Goal: Task Accomplishment & Management: Complete application form

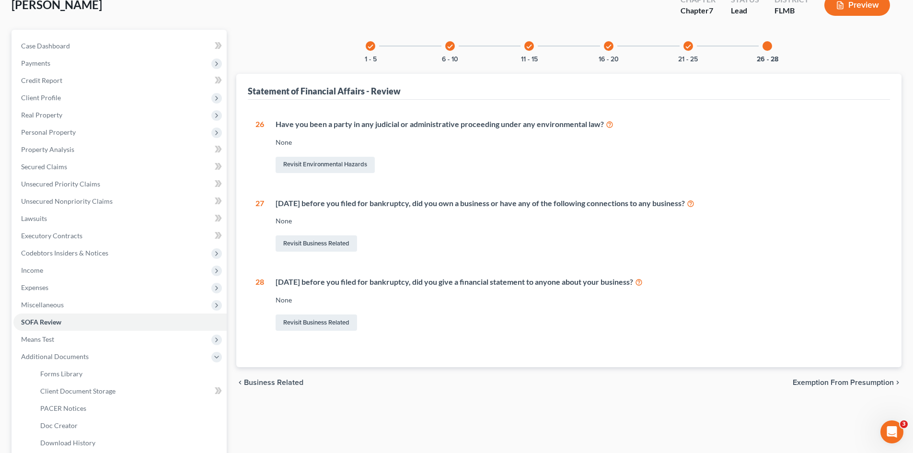
scroll to position [160, 0]
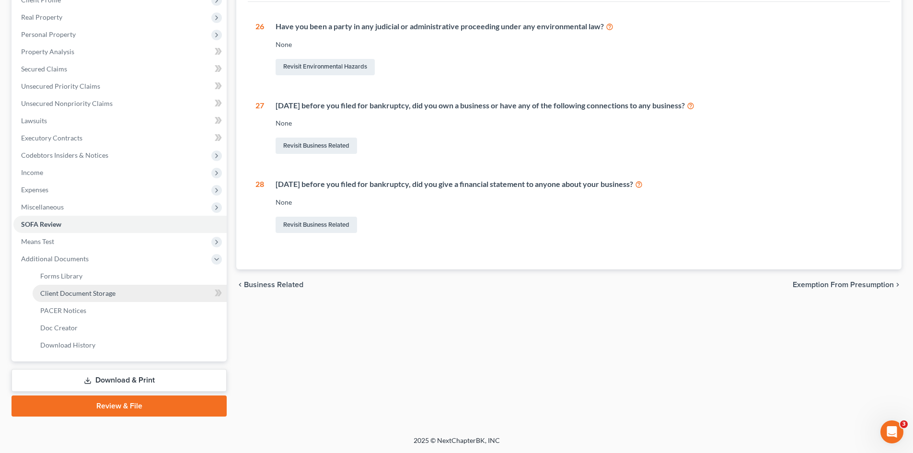
click at [109, 296] on span "Client Document Storage" at bounding box center [77, 293] width 75 height 8
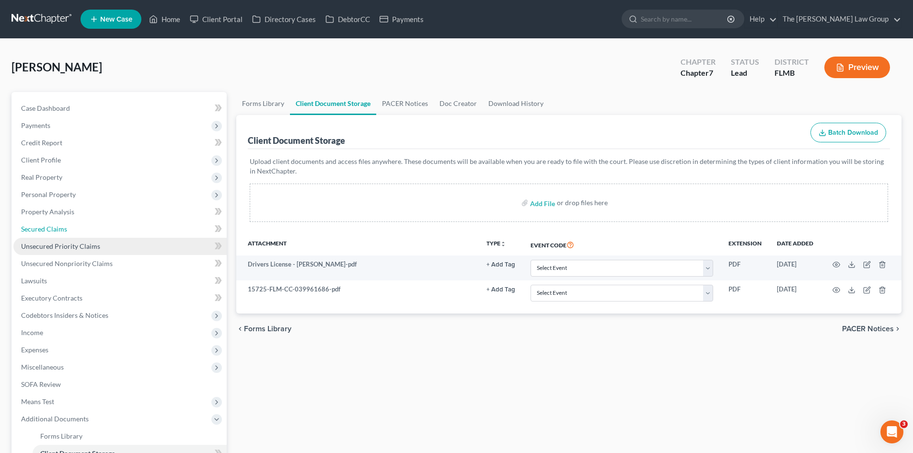
drag, startPoint x: 57, startPoint y: 234, endPoint x: 59, endPoint y: 243, distance: 9.0
click at [57, 234] on link "Secured Claims" at bounding box center [119, 228] width 213 height 17
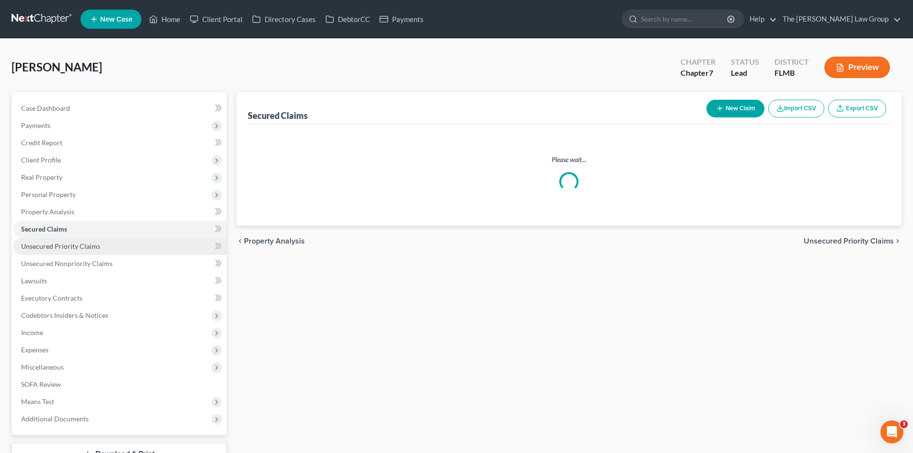
click at [60, 248] on span "Unsecured Priority Claims" at bounding box center [60, 246] width 79 height 8
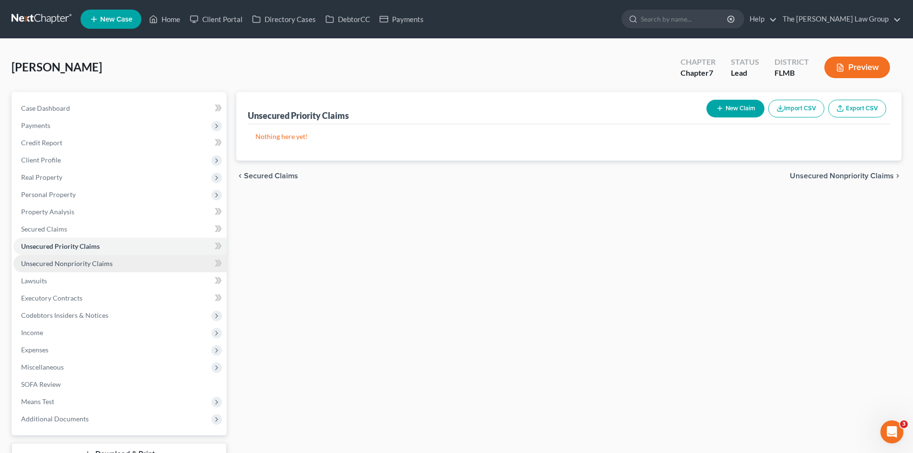
click at [65, 263] on span "Unsecured Nonpriority Claims" at bounding box center [67, 263] width 92 height 8
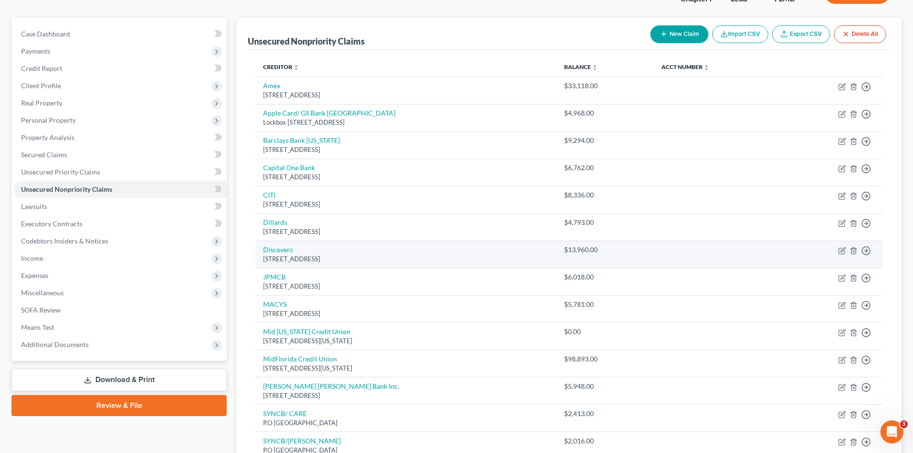
scroll to position [266, 0]
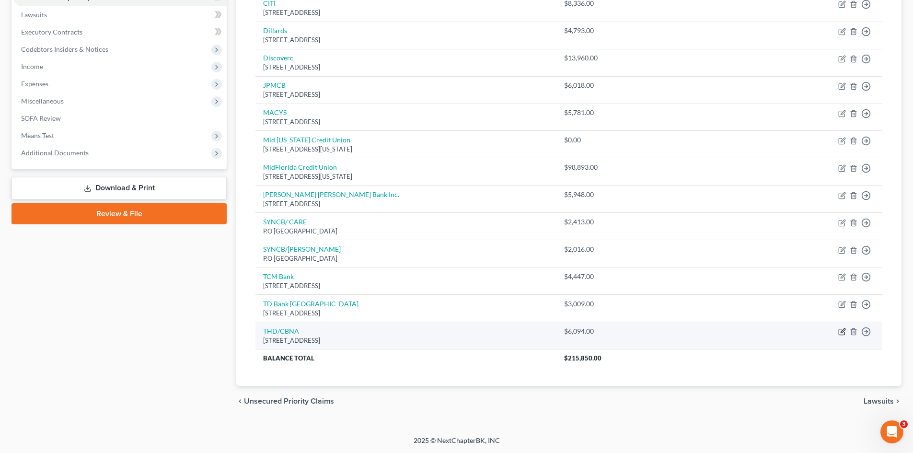
click at [844, 333] on icon "button" at bounding box center [842, 332] width 8 height 8
select select "43"
select select "0"
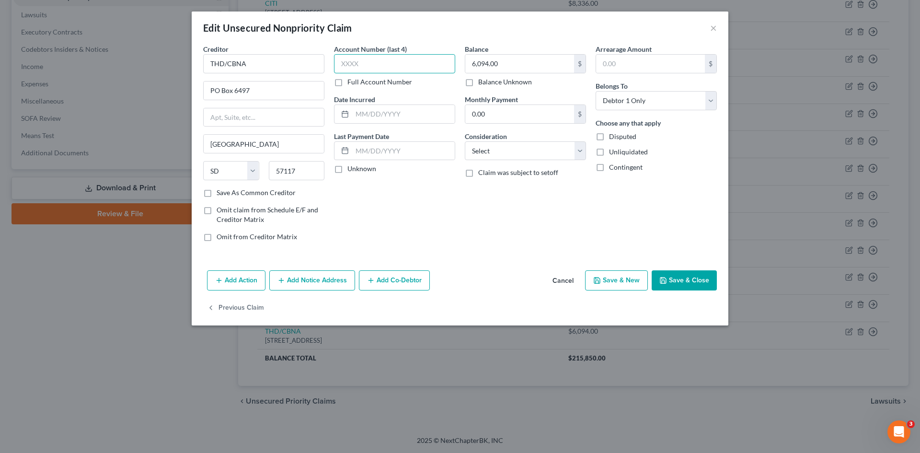
click at [377, 64] on input "text" at bounding box center [394, 63] width 121 height 19
type input "8306"
click at [696, 285] on button "Save & Close" at bounding box center [684, 280] width 65 height 20
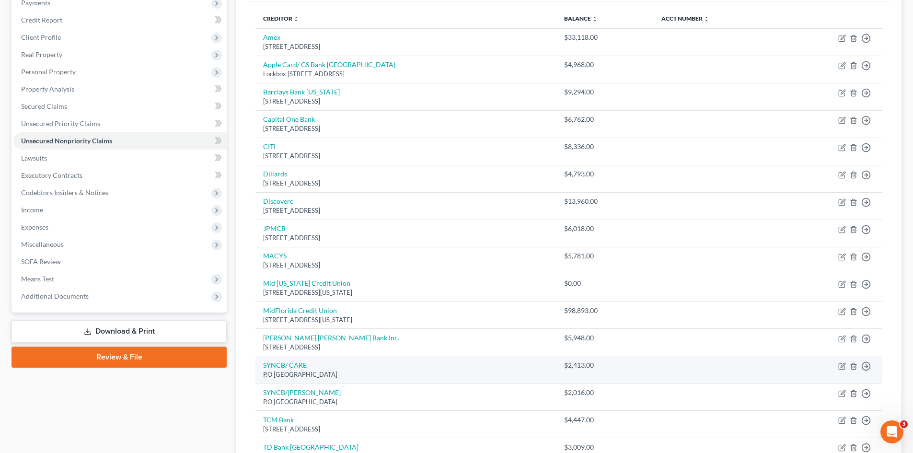
scroll to position [122, 0]
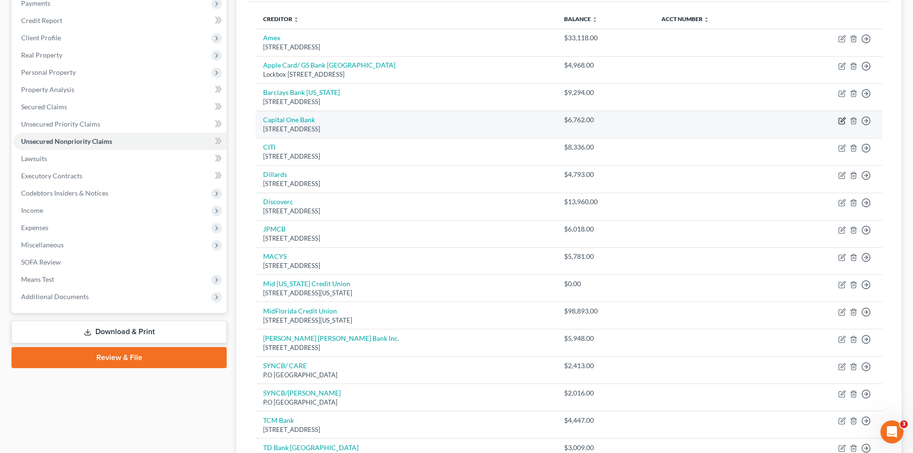
click at [842, 122] on icon "button" at bounding box center [843, 119] width 4 height 4
select select "46"
select select "2"
select select "0"
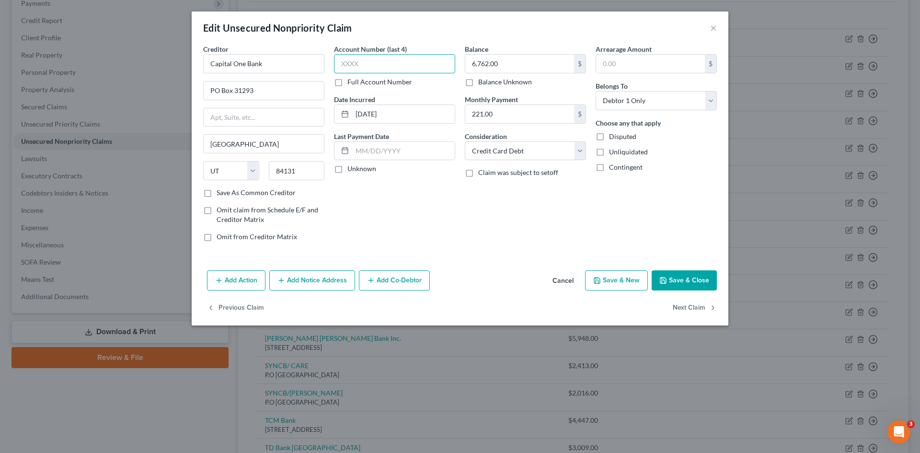
click at [361, 70] on input "text" at bounding box center [394, 63] width 121 height 19
click at [362, 67] on input "text" at bounding box center [394, 63] width 121 height 19
type input "9982"
click at [685, 270] on button "Save & Close" at bounding box center [684, 280] width 65 height 20
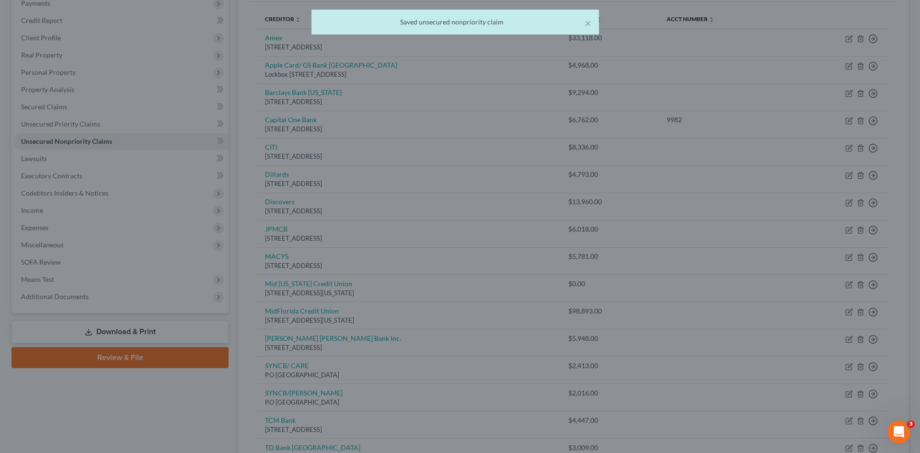
type input "0"
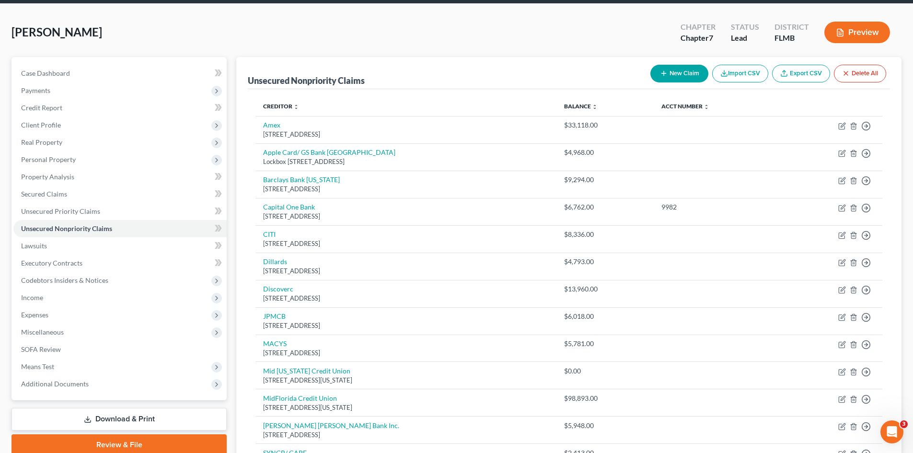
scroll to position [26, 0]
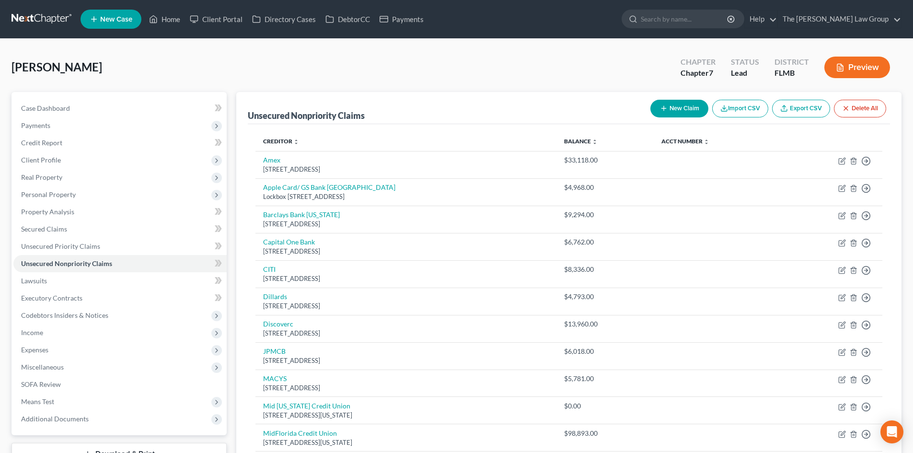
scroll to position [218, 0]
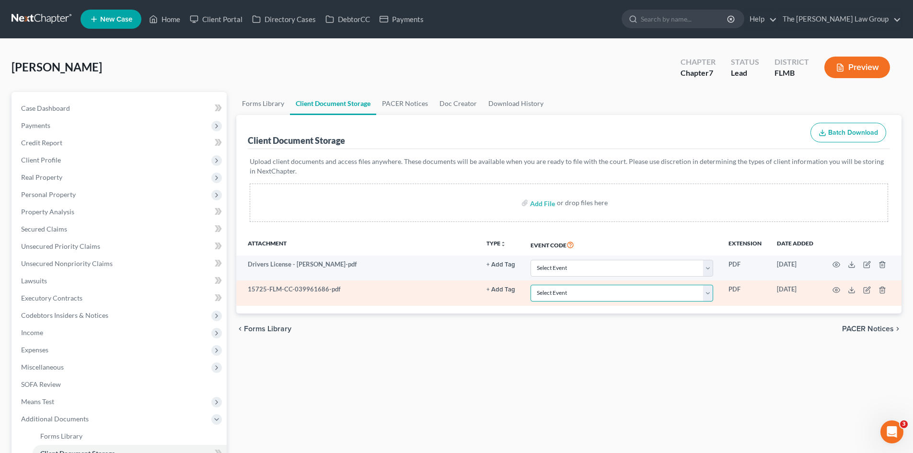
click at [676, 295] on select "Select Event 20 Largest Unsecured Creditors Amended Chapter 13 Plan Amended Cre…" at bounding box center [622, 293] width 183 height 17
select select "9"
click at [531, 285] on select "Select Event 20 Largest Unsecured Creditors Amended Chapter 13 Plan Amended Cre…" at bounding box center [622, 293] width 183 height 17
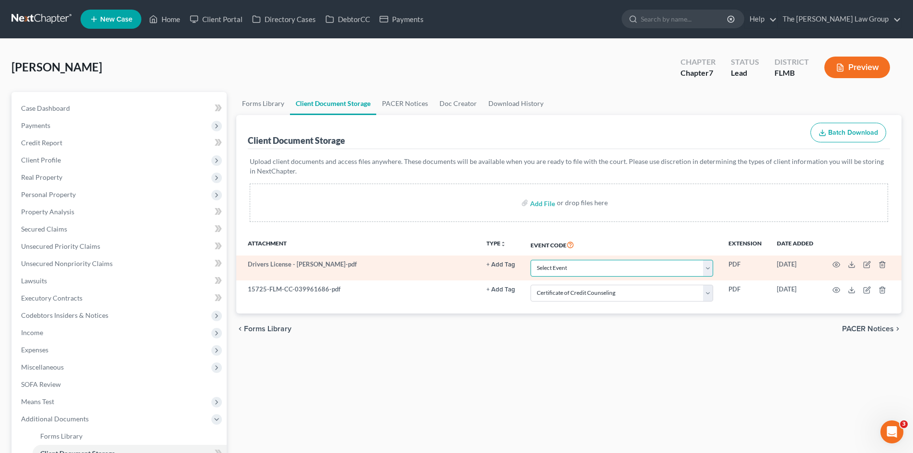
click at [605, 262] on select "Select Event 20 Largest Unsecured Creditors Amended Chapter 13 Plan Amended Cre…" at bounding box center [622, 268] width 183 height 17
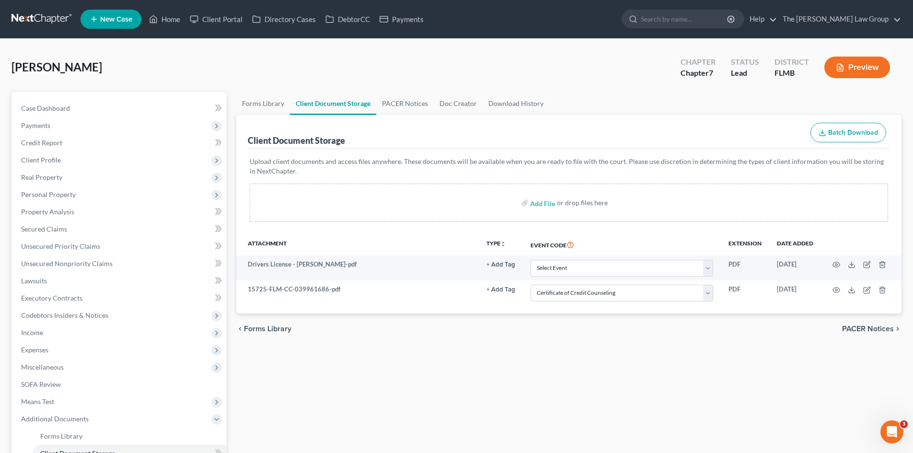
click at [662, 351] on div "Forms Library Client Document Storage PACER Notices Doc Creator Download Histor…" at bounding box center [569, 334] width 675 height 485
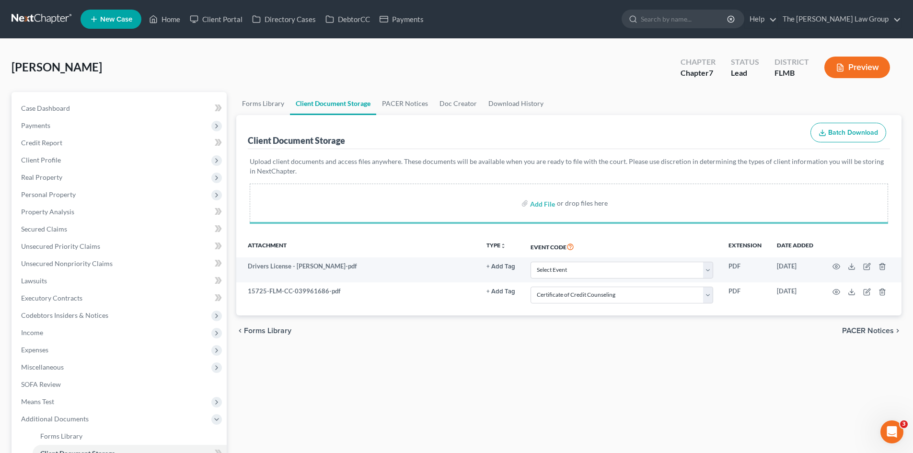
select select "9"
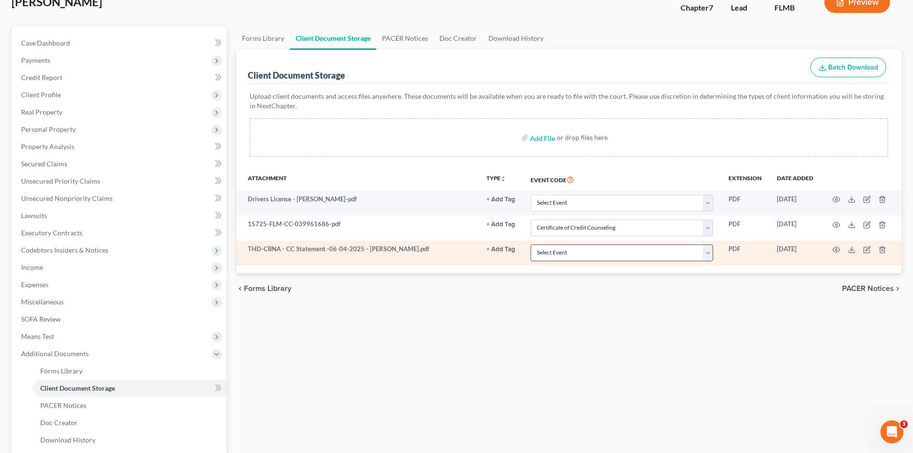
scroll to position [48, 0]
